Goal: Task Accomplishment & Management: Complete application form

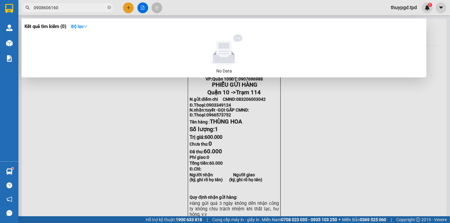
type input "0908606160"
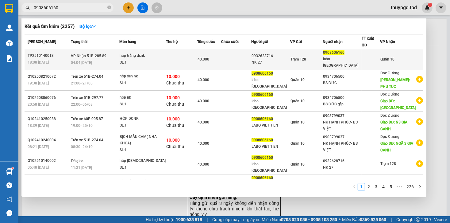
click at [151, 53] on div "hộp trắng dcnk" at bounding box center [143, 55] width 46 height 7
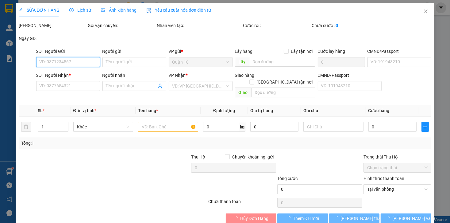
type input "0932628716"
type input "NK 27"
type input "0908606160"
type input "labo [GEOGRAPHIC_DATA]"
type input "40.000"
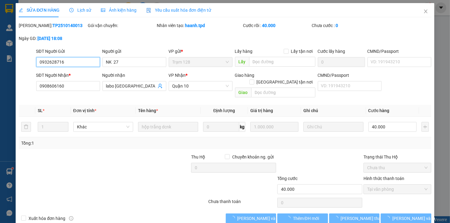
scroll to position [5, 0]
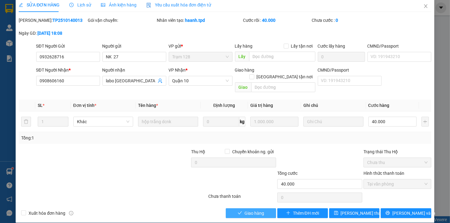
drag, startPoint x: 244, startPoint y: 202, endPoint x: 266, endPoint y: 198, distance: 22.4
click at [245, 210] on span "Giao hàng" at bounding box center [255, 213] width 20 height 7
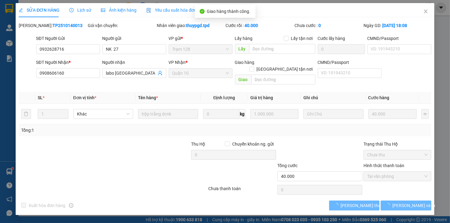
scroll to position [0, 0]
click at [389, 201] on button "[PERSON_NAME] và In" at bounding box center [406, 205] width 51 height 10
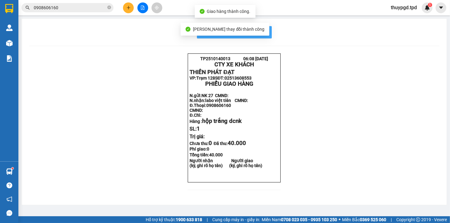
drag, startPoint x: 269, startPoint y: 36, endPoint x: 265, endPoint y: 34, distance: 4.6
click at [268, 36] on button "In mẫu biên lai tự cấu hình" at bounding box center [234, 32] width 75 height 12
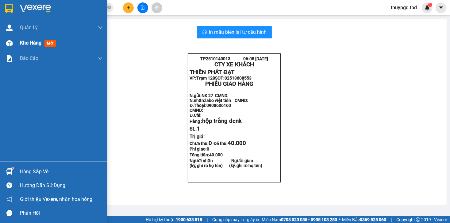
click at [50, 41] on span "mới" at bounding box center [49, 43] width 11 height 7
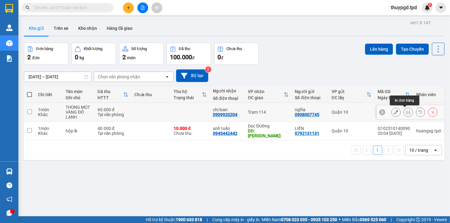
click at [399, 110] on div at bounding box center [415, 111] width 46 height 9
click at [404, 111] on button at bounding box center [408, 112] width 9 height 11
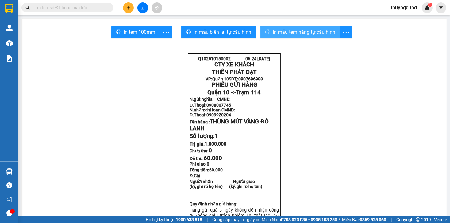
click at [290, 35] on span "In mẫu tem hàng tự cấu hình" at bounding box center [304, 32] width 63 height 8
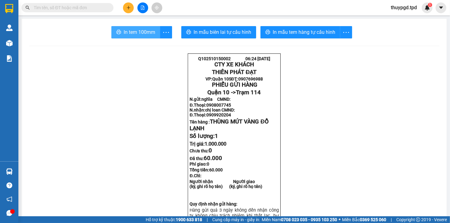
click at [136, 34] on span "In tem 100mm" at bounding box center [140, 32] width 32 height 8
